Goal: Navigation & Orientation: Find specific page/section

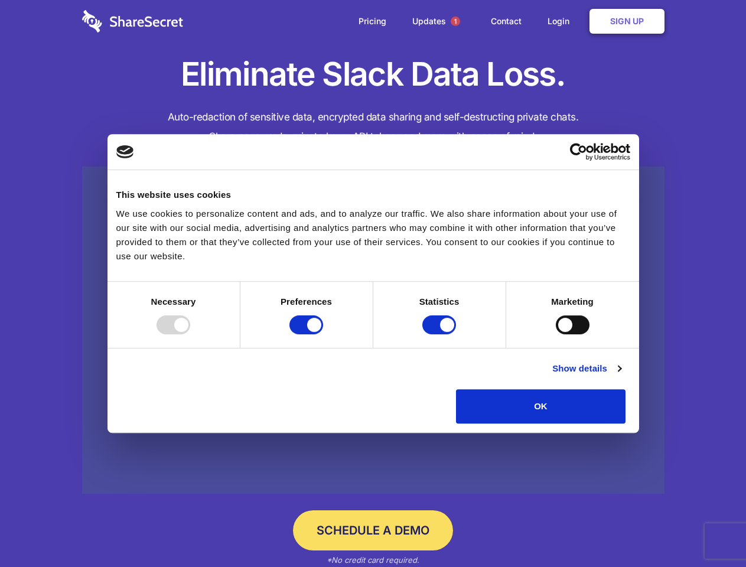
click at [190, 334] on div at bounding box center [173, 324] width 34 height 19
click at [323, 334] on input "Preferences" at bounding box center [306, 324] width 34 height 19
checkbox input "false"
click at [441, 334] on input "Statistics" at bounding box center [439, 324] width 34 height 19
checkbox input "false"
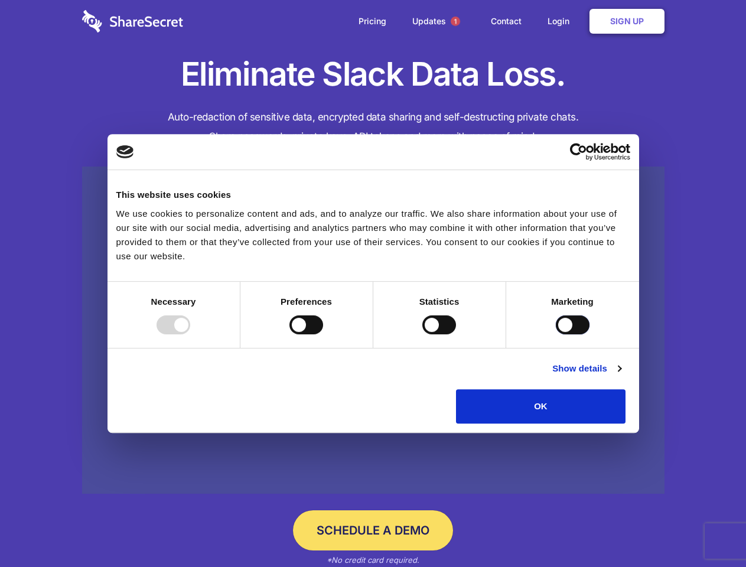
click at [556, 334] on input "Marketing" at bounding box center [573, 324] width 34 height 19
checkbox input "true"
click at [621, 376] on link "Show details" at bounding box center [586, 368] width 68 height 14
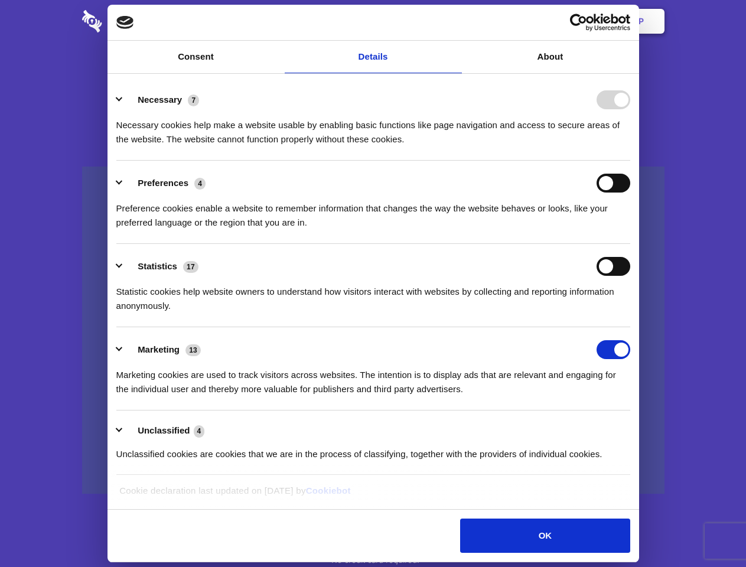
click at [630, 161] on li "Necessary 7 Necessary cookies help make a website usable by enabling basic func…" at bounding box center [373, 118] width 514 height 83
click at [455, 21] on span "1" at bounding box center [455, 21] width 9 height 9
